Goal: Information Seeking & Learning: Learn about a topic

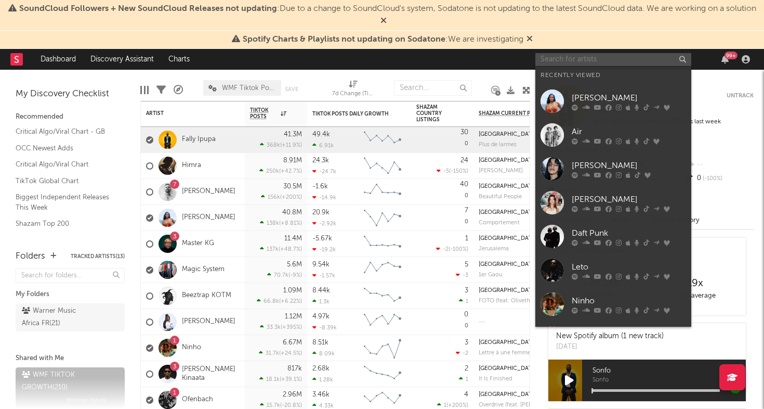
click at [627, 56] on input "text" at bounding box center [613, 59] width 156 height 13
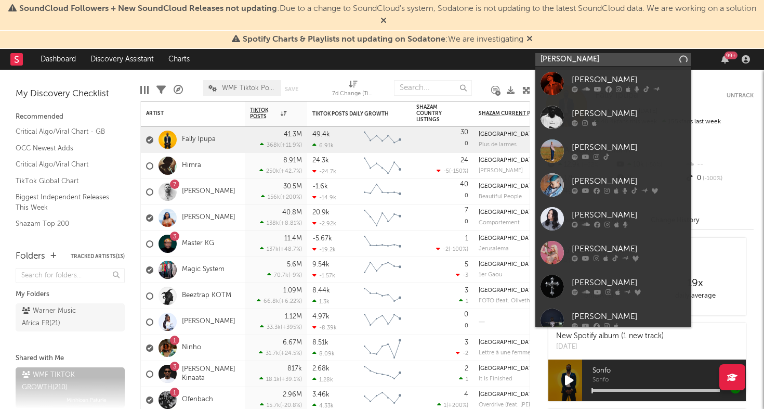
type input "[PERSON_NAME]"
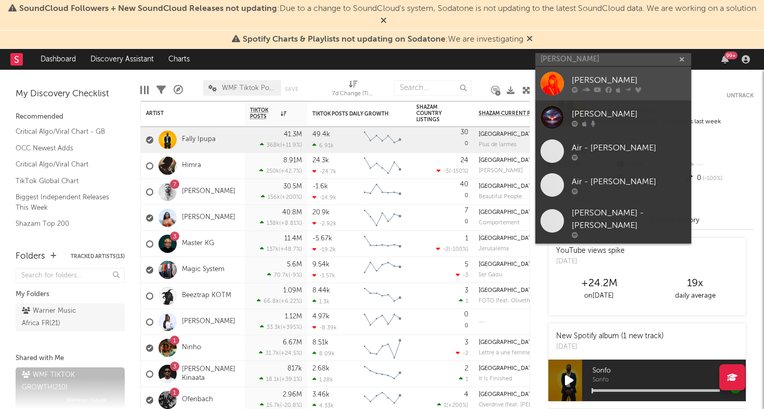
click at [600, 75] on div "[PERSON_NAME]" at bounding box center [629, 80] width 114 height 12
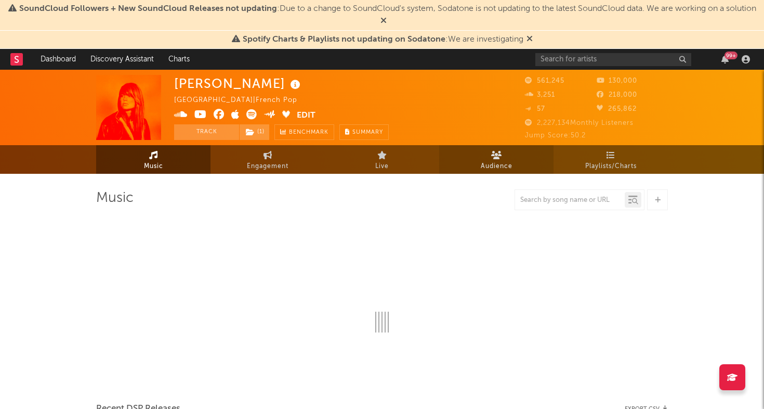
select select "6m"
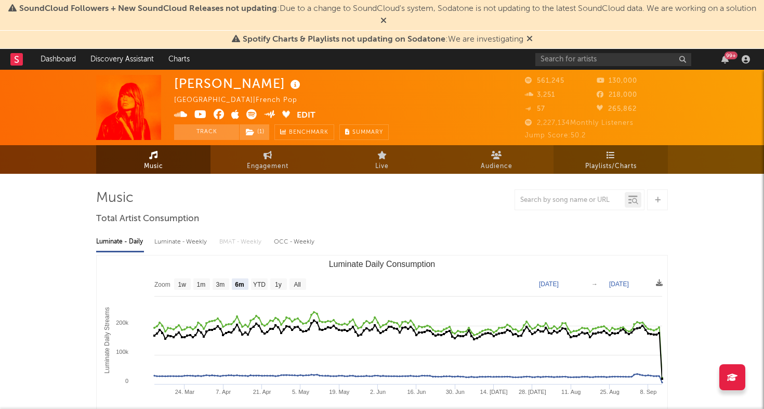
click at [616, 155] on link "Playlists/Charts" at bounding box center [611, 159] width 114 height 29
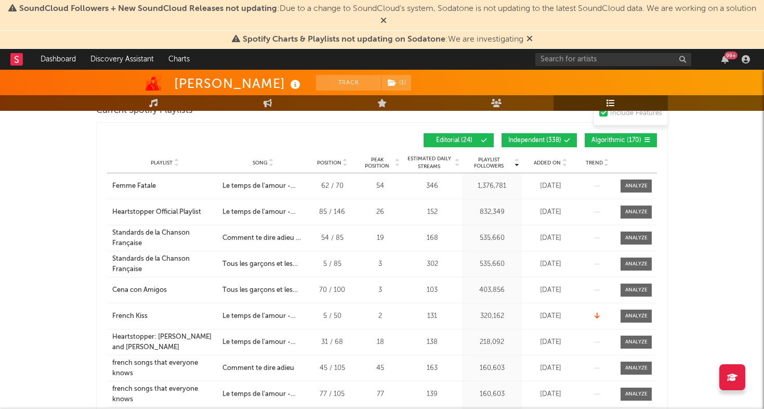
scroll to position [167, 0]
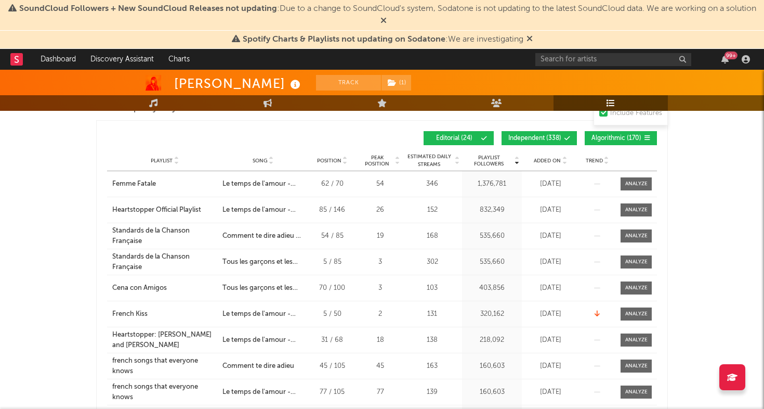
click at [544, 165] on div "Playlist City Song Position Peak Position Estimated Daily Streams Playlist Foll…" at bounding box center [382, 160] width 550 height 21
click at [545, 161] on span "Added On" at bounding box center [547, 161] width 27 height 6
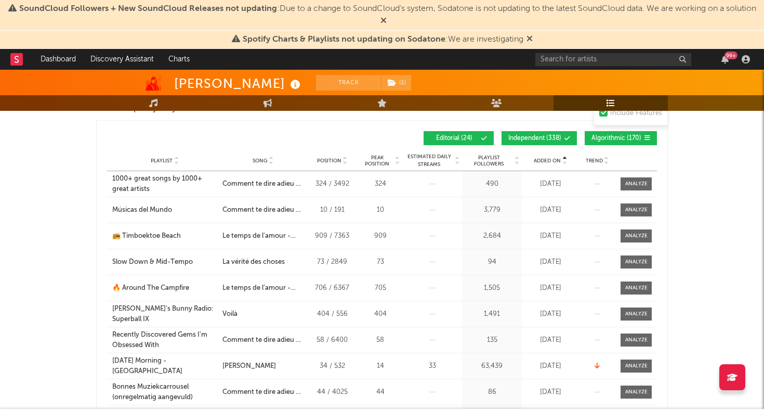
click at [545, 161] on span "Added On" at bounding box center [547, 161] width 27 height 6
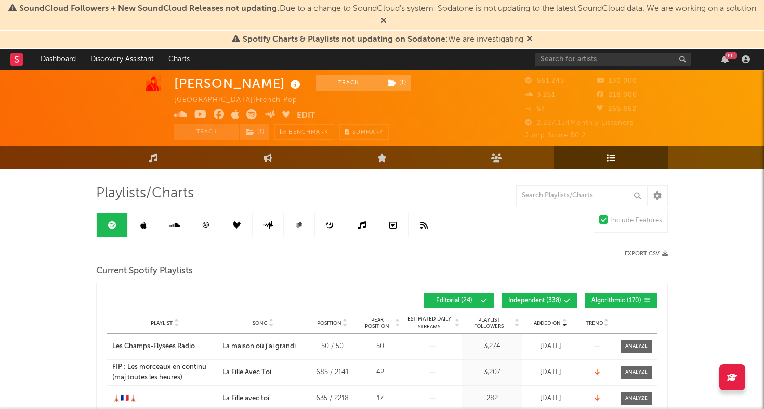
scroll to position [0, 0]
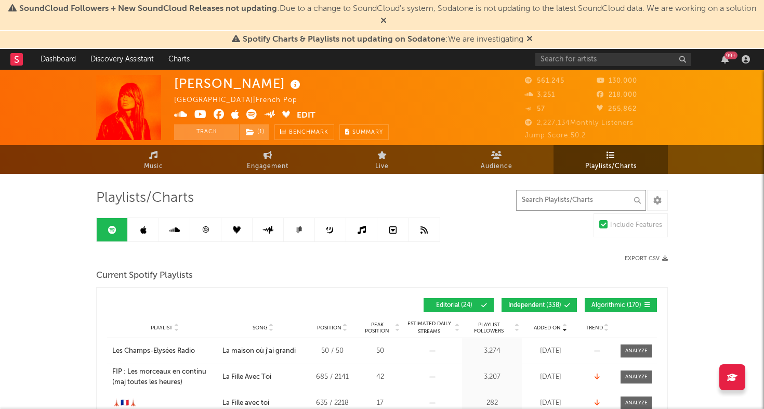
click at [562, 198] on input "text" at bounding box center [581, 200] width 130 height 21
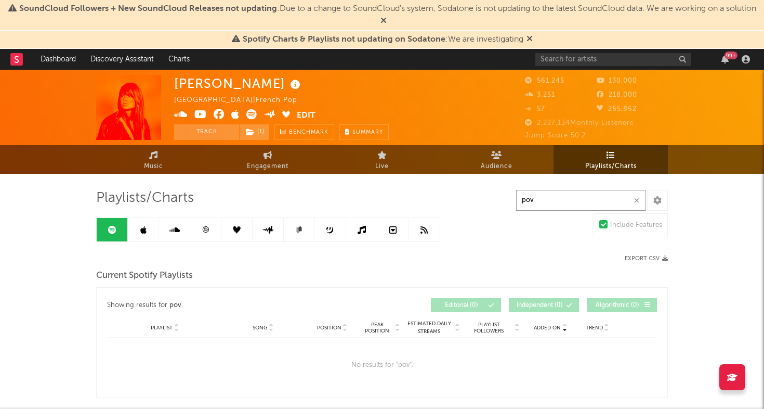
type input "pov"
